Goal: Transaction & Acquisition: Purchase product/service

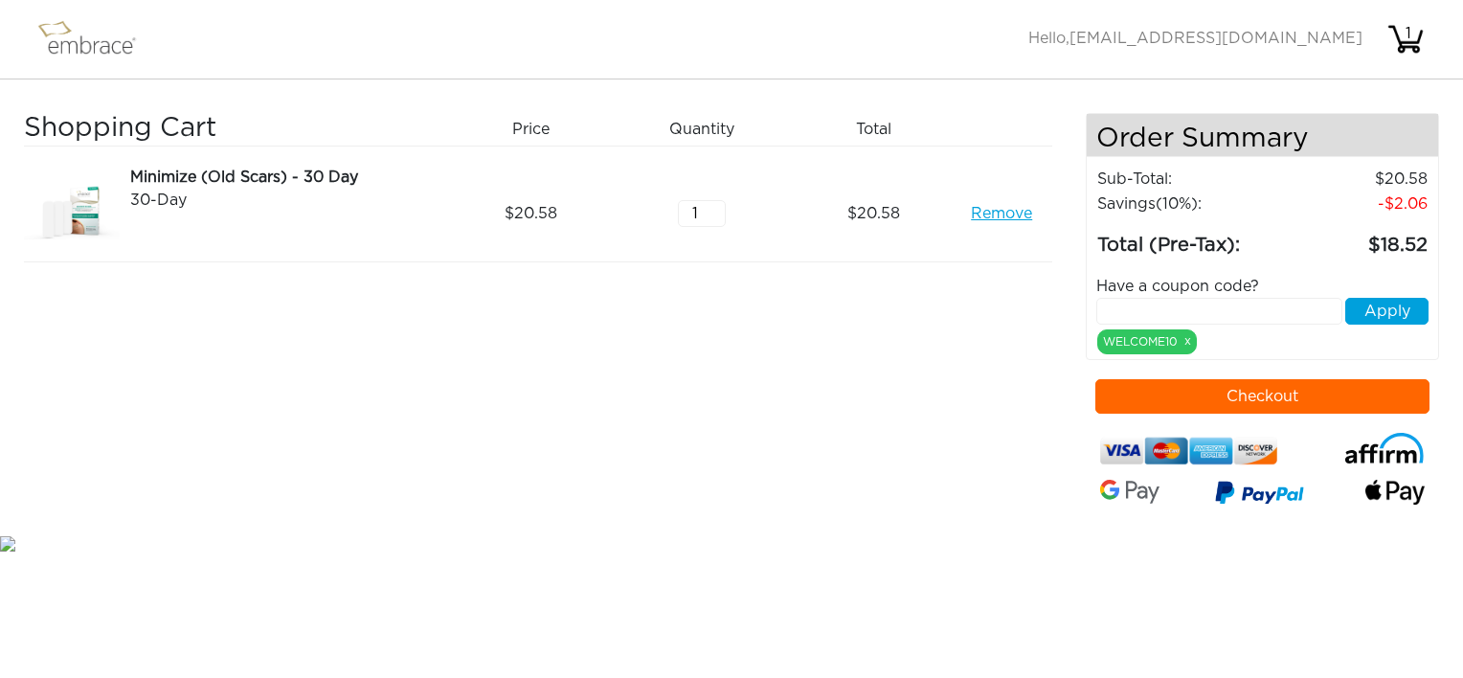
click at [1138, 305] on input "text" at bounding box center [1220, 311] width 246 height 27
type input "15OFFCART"
click at [1404, 305] on button "Apply" at bounding box center [1387, 311] width 83 height 27
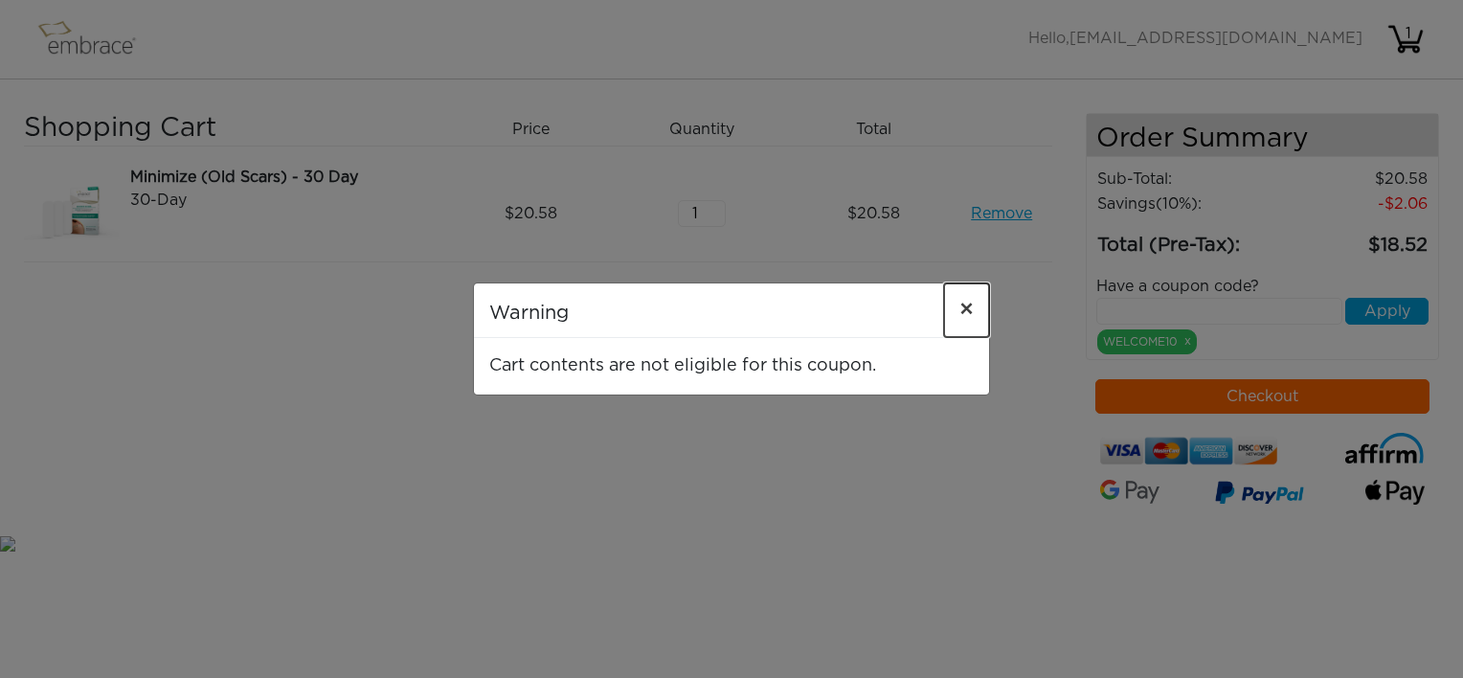
click at [963, 306] on span "×" at bounding box center [967, 310] width 14 height 23
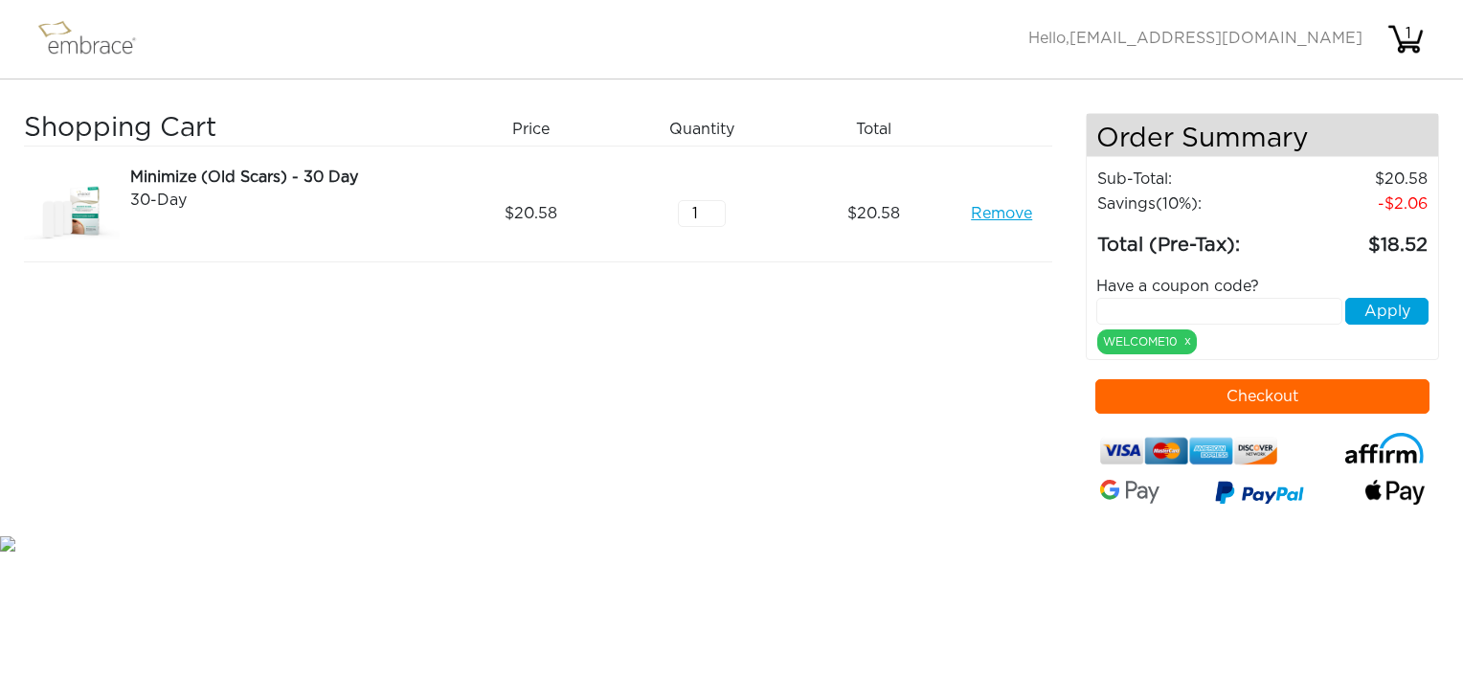
click at [985, 215] on link "Remove" at bounding box center [1001, 213] width 61 height 23
click at [1185, 304] on input "text" at bounding box center [1220, 311] width 246 height 27
type input "15OFFCART"
drag, startPoint x: 1388, startPoint y: 308, endPoint x: 1337, endPoint y: 303, distance: 51.1
click at [1387, 309] on button "Apply" at bounding box center [1387, 311] width 83 height 27
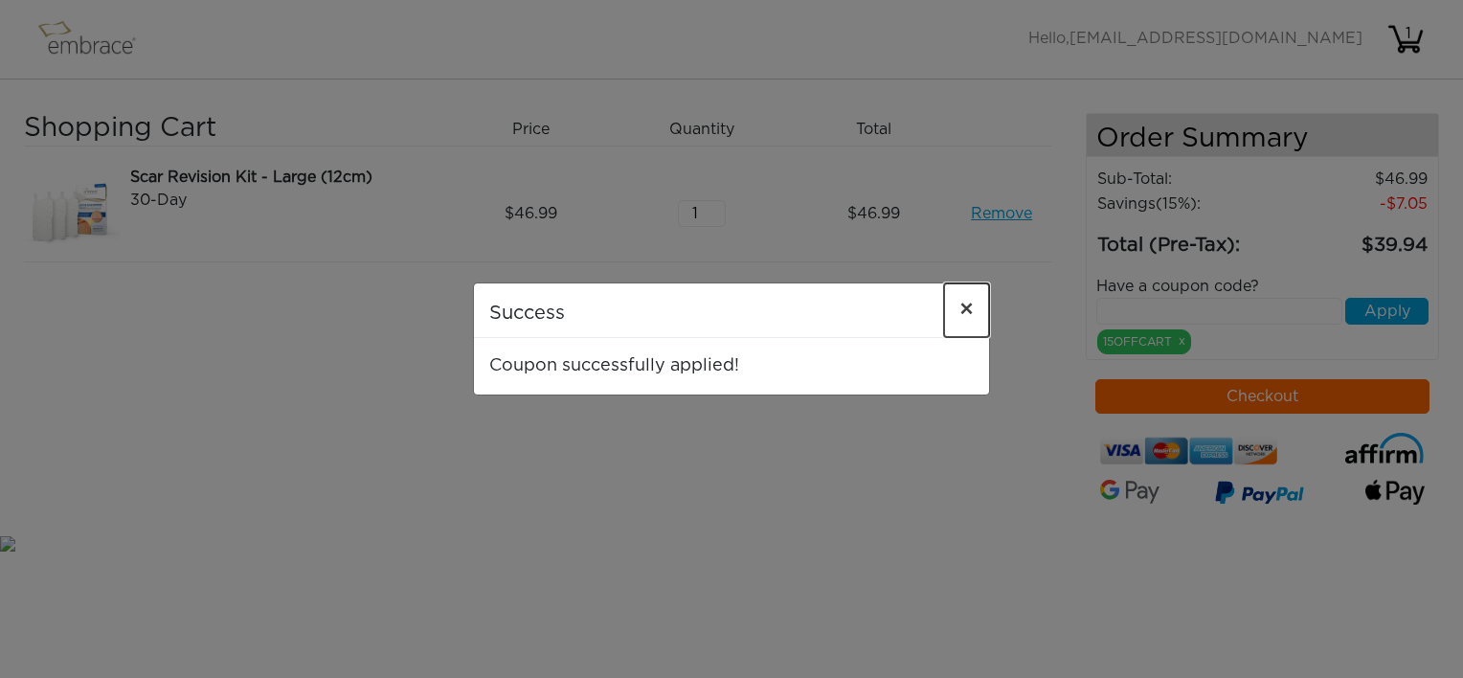
click at [958, 310] on button "×" at bounding box center [966, 310] width 45 height 54
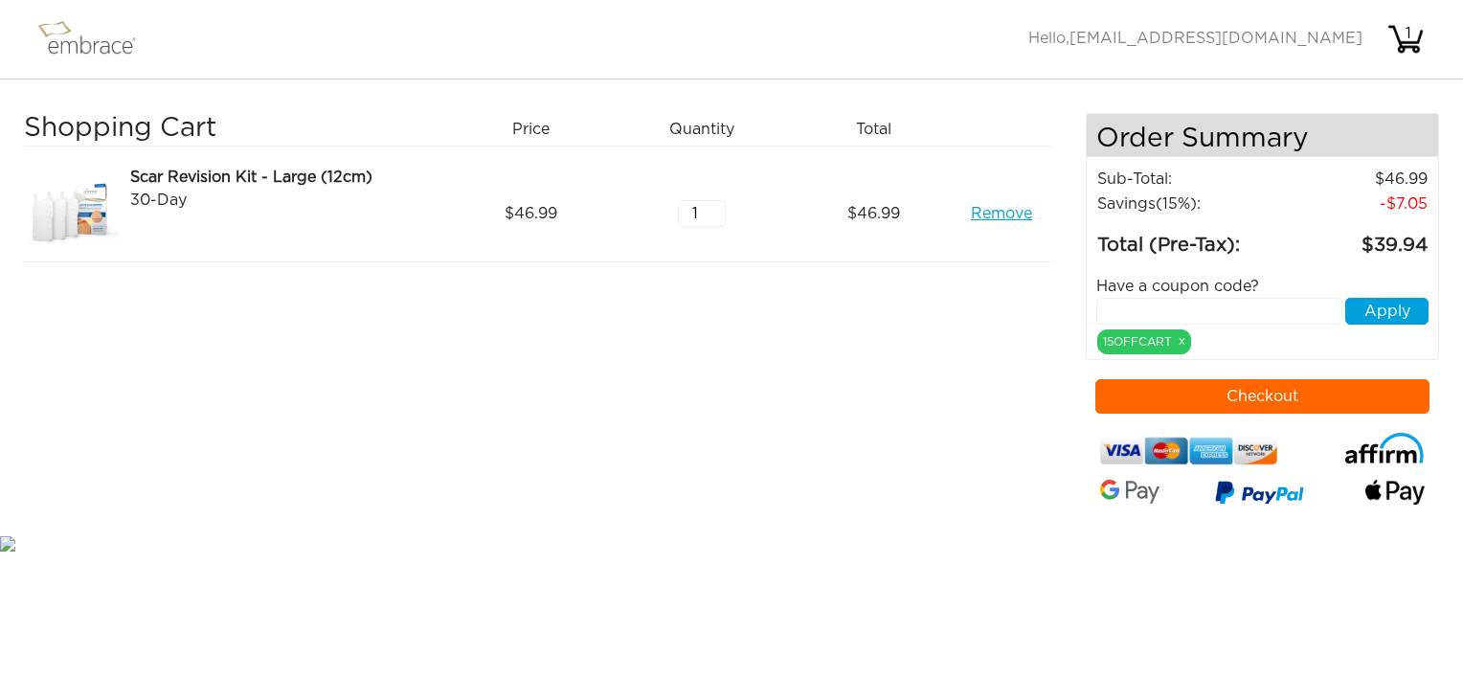
click at [1012, 207] on link "Remove" at bounding box center [1001, 213] width 61 height 23
